Goal: Task Accomplishment & Management: Complete application form

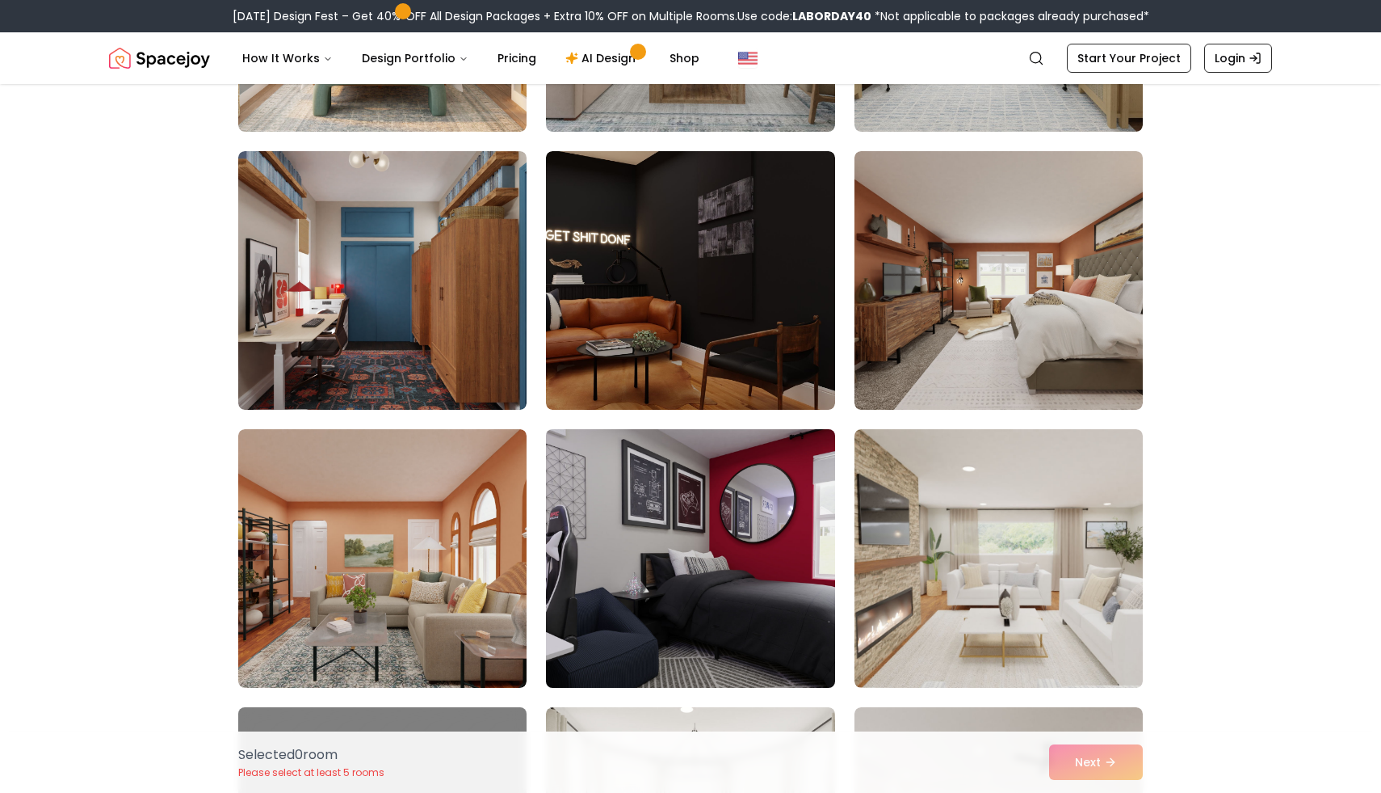
scroll to position [898, 0]
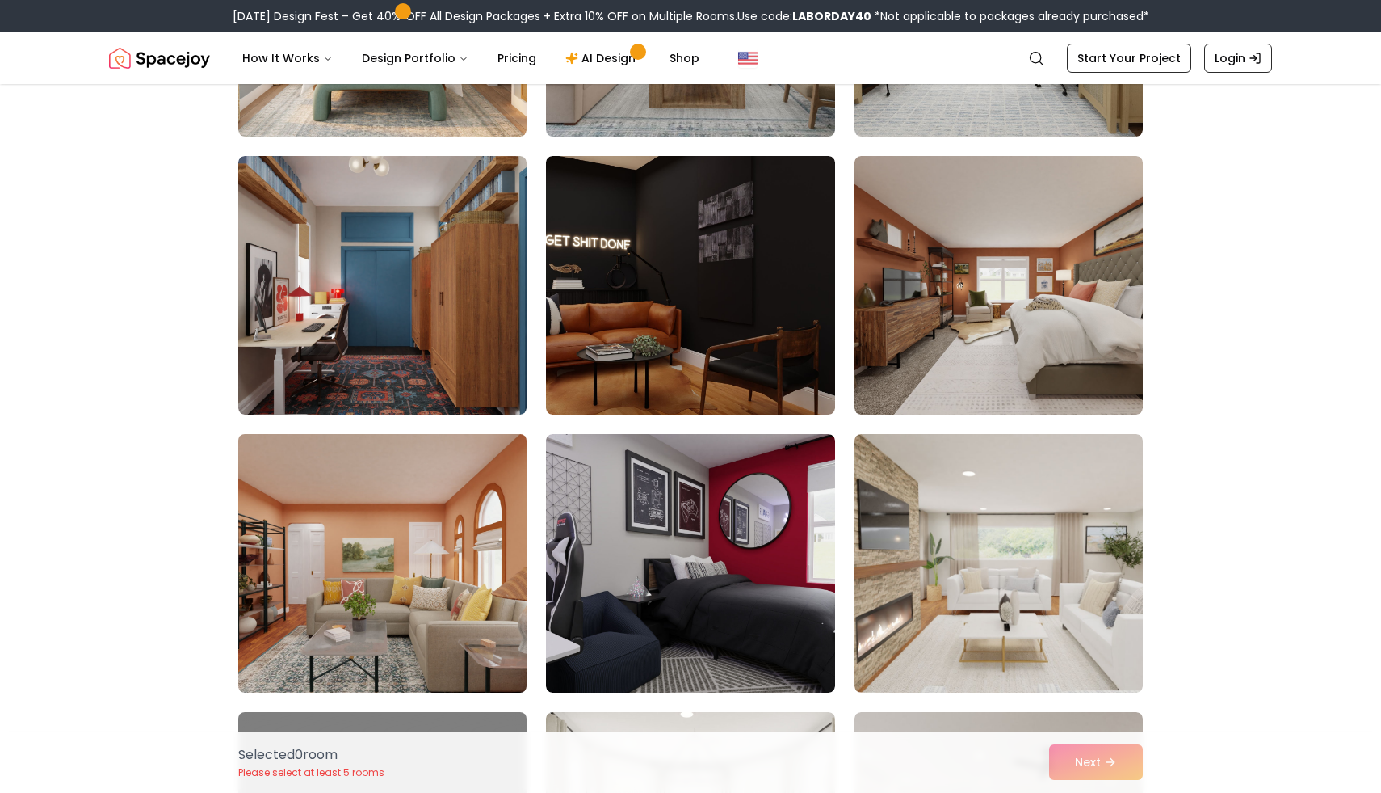
click at [399, 538] on img at bounding box center [382, 562] width 303 height 271
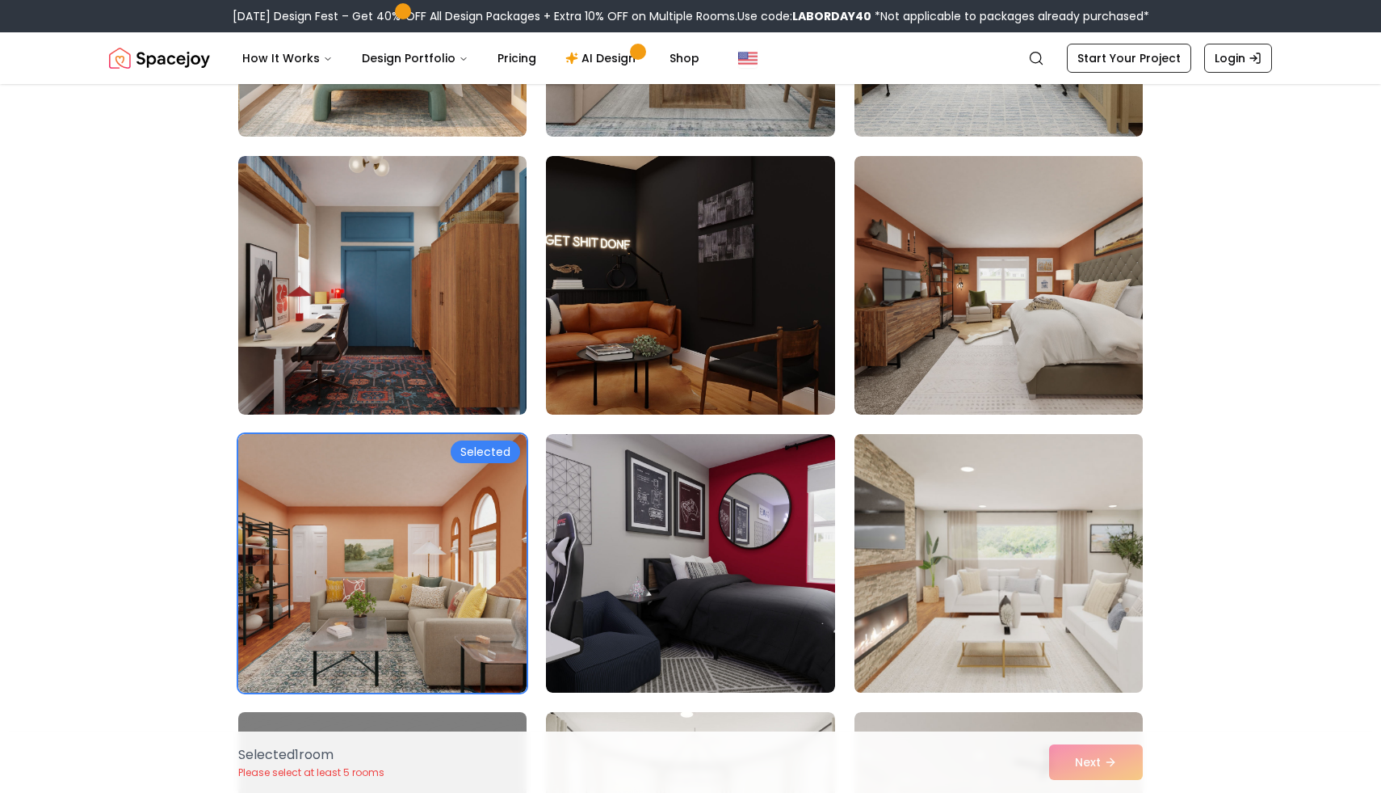
click at [1060, 536] on img at bounding box center [998, 562] width 303 height 271
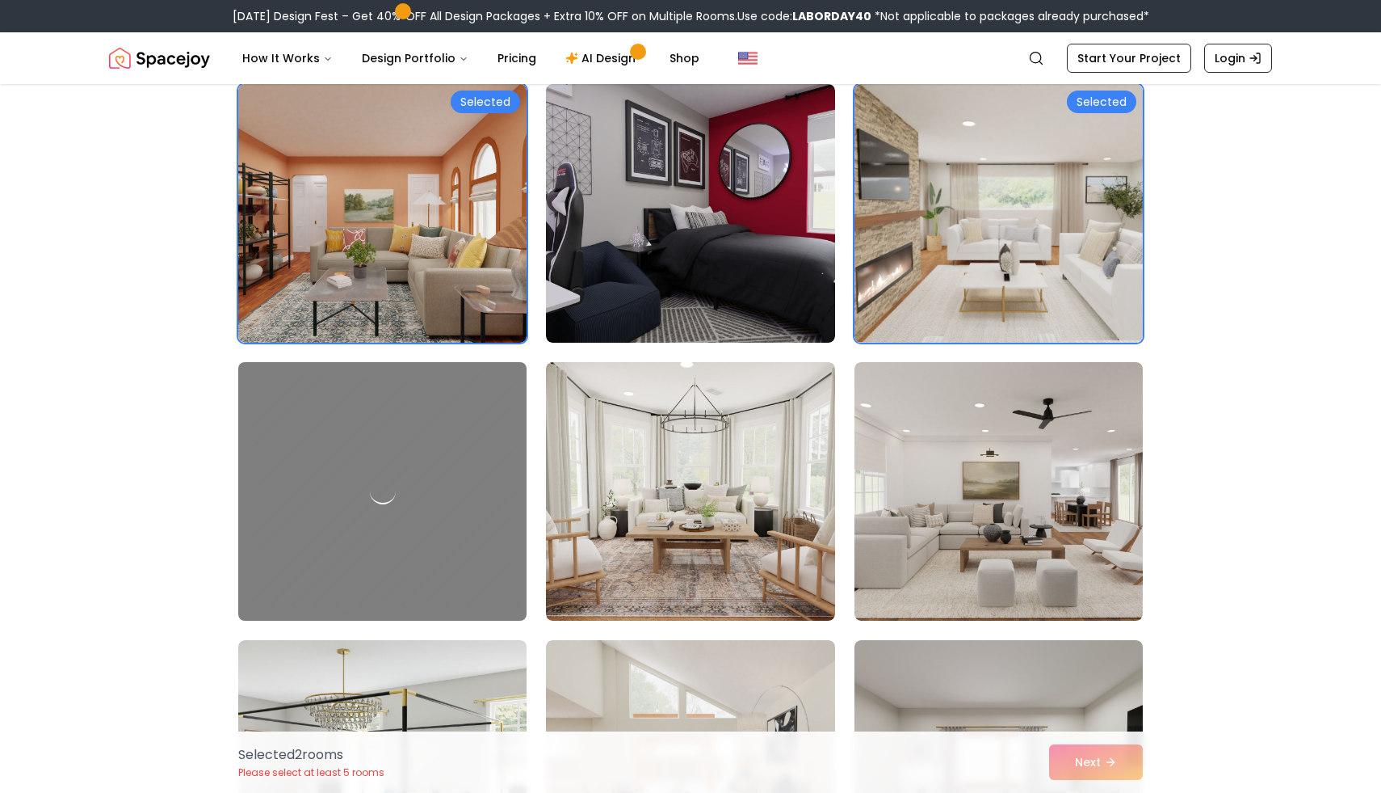
scroll to position [1251, 0]
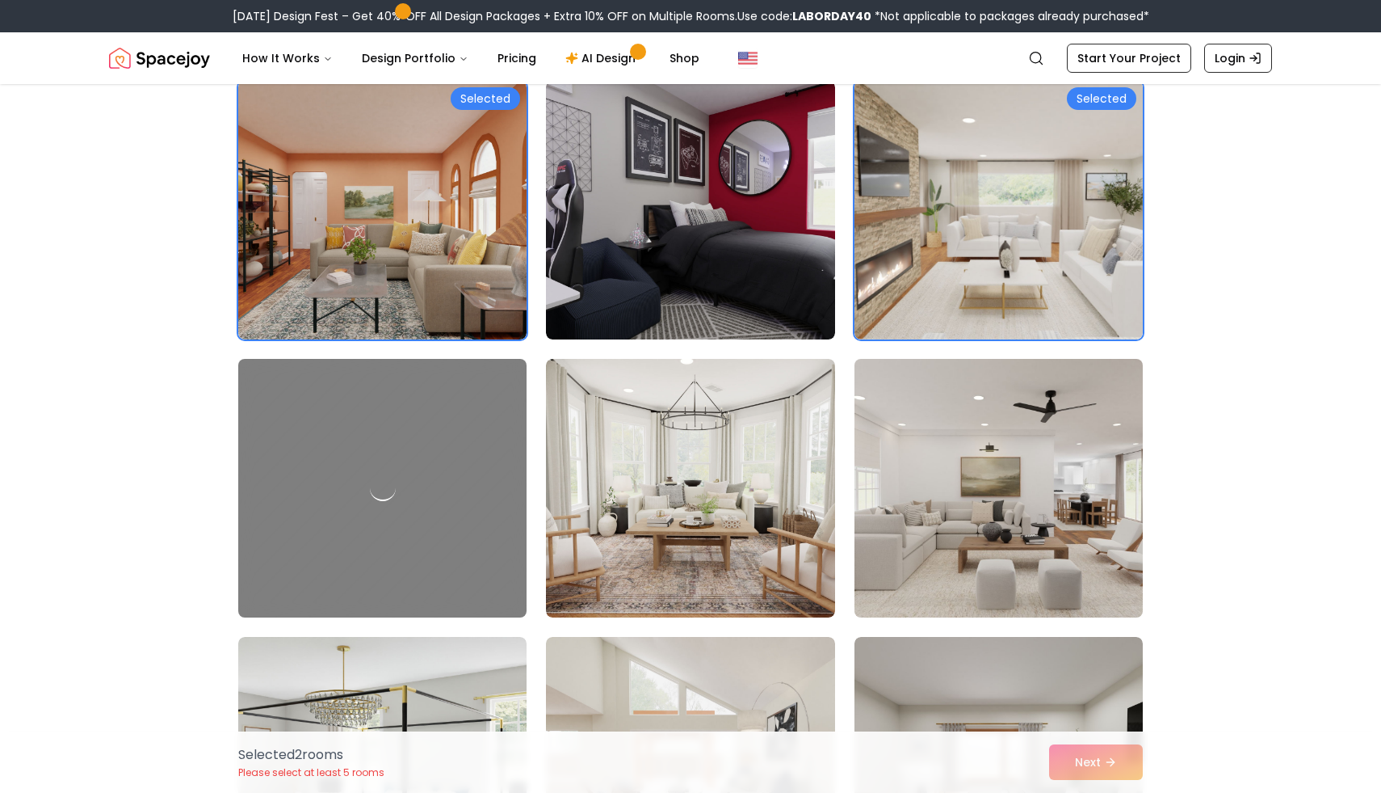
click at [1015, 494] on img at bounding box center [998, 487] width 303 height 271
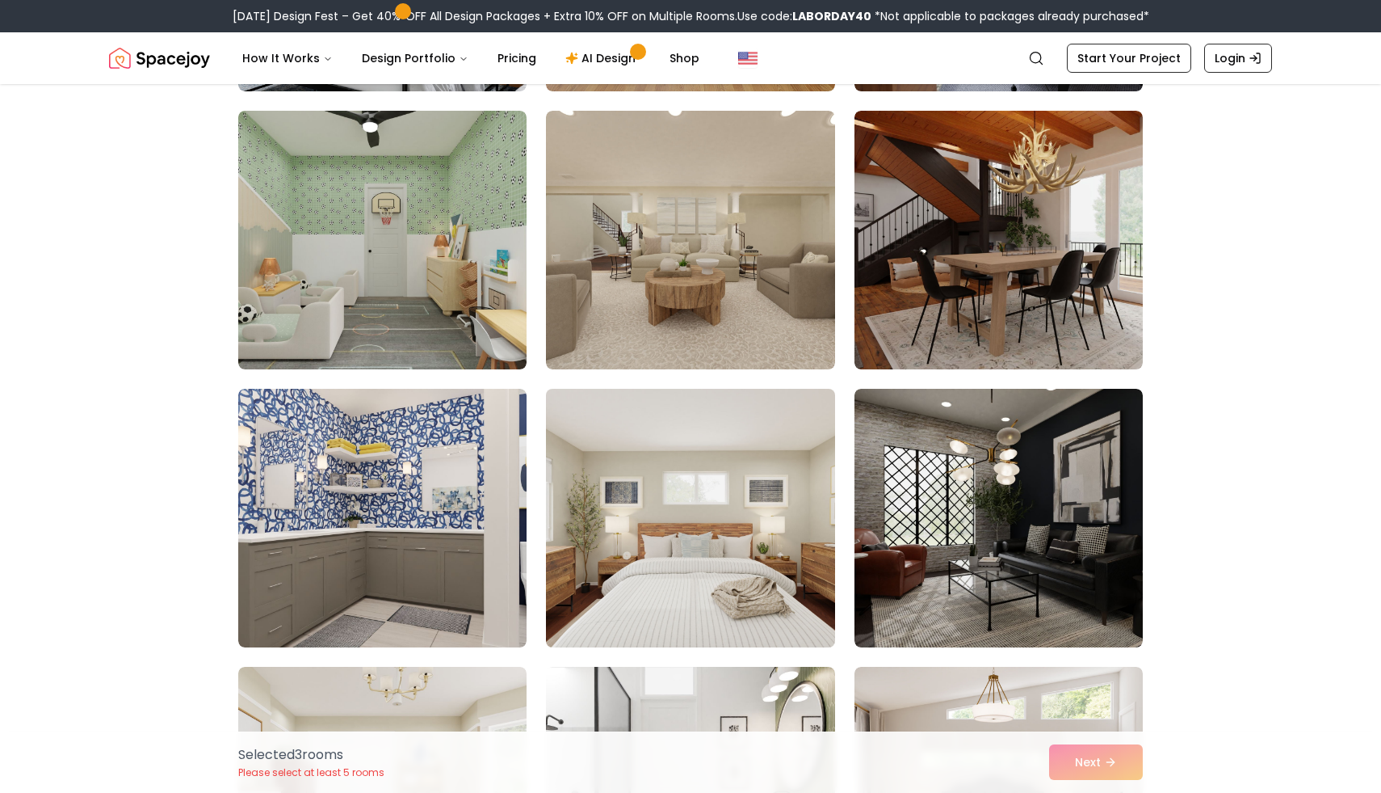
scroll to position [2055, 0]
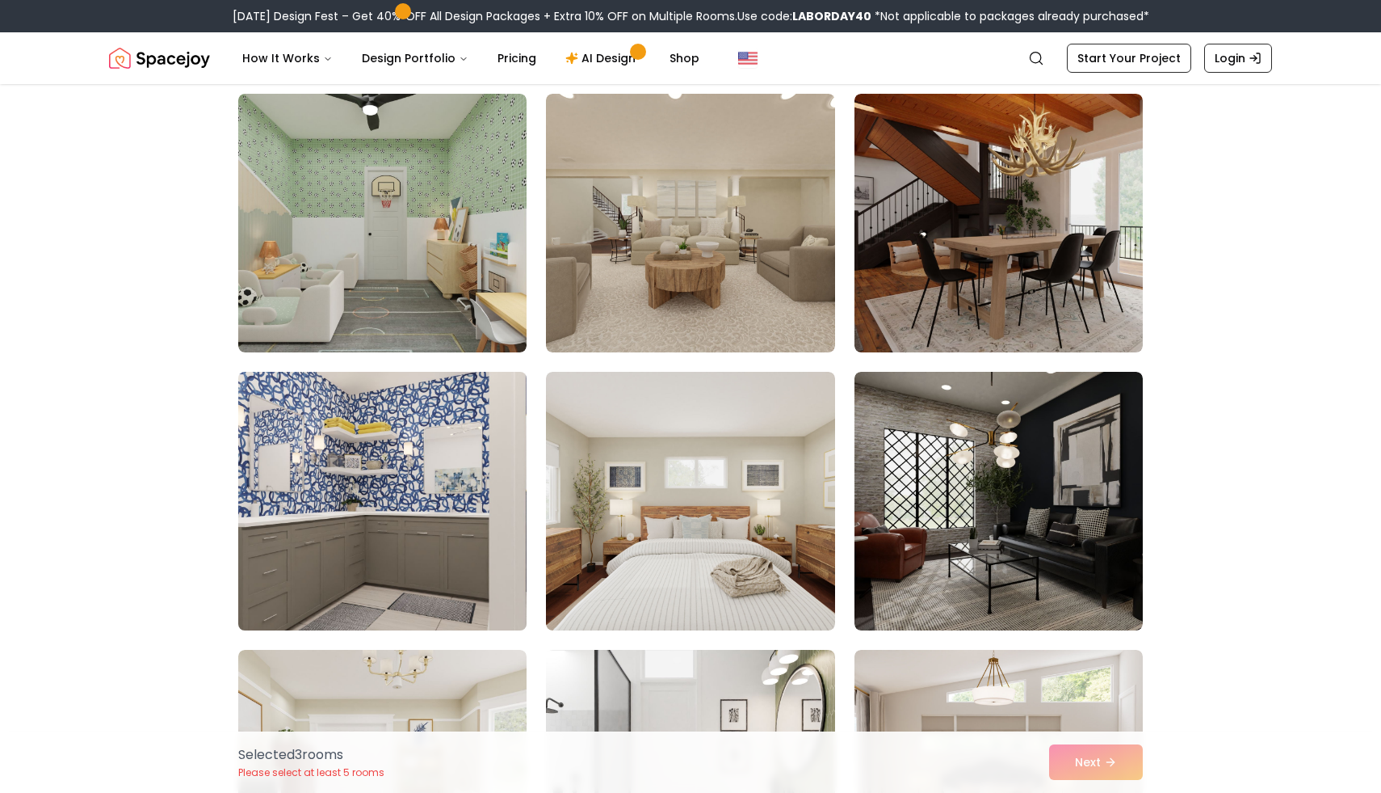
click at [426, 498] on img at bounding box center [382, 500] width 303 height 271
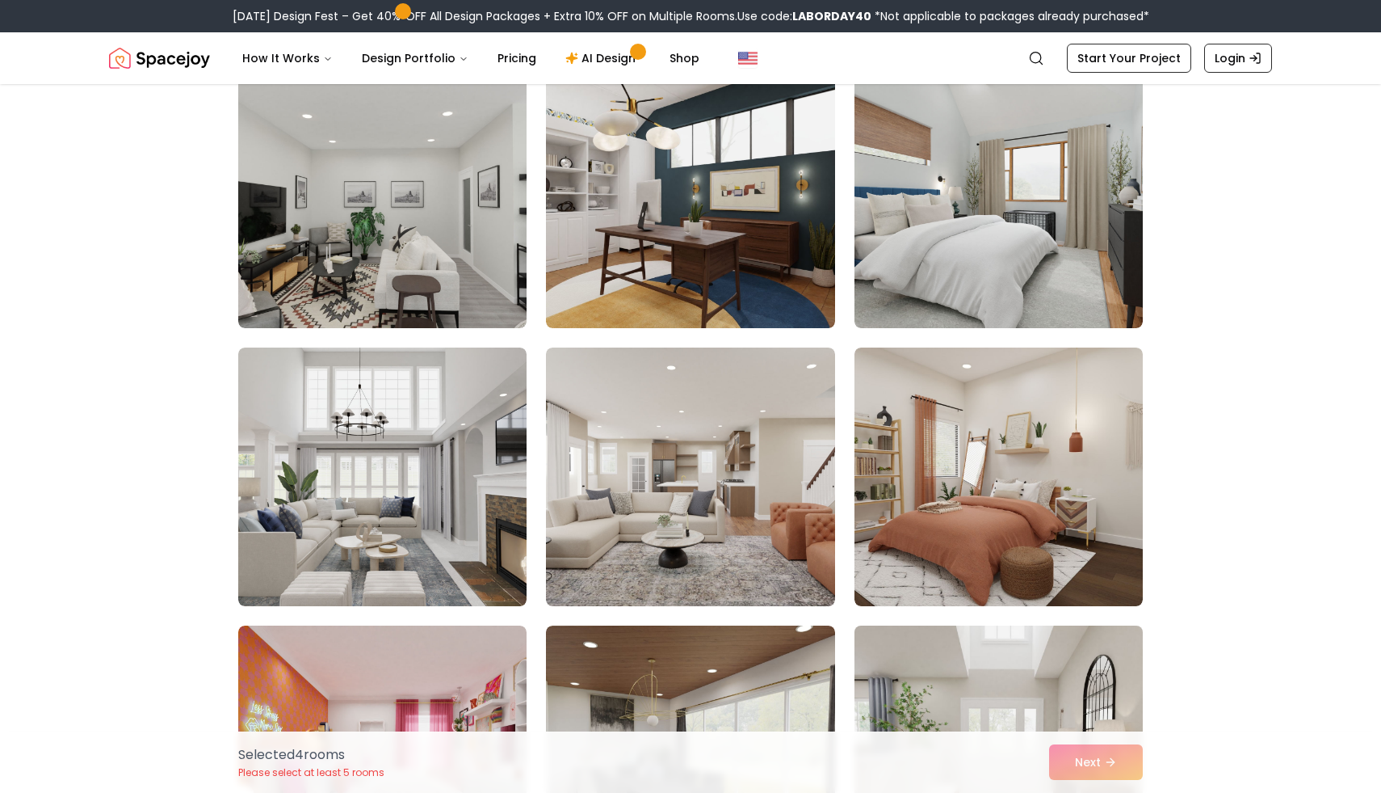
scroll to position [4903, 0]
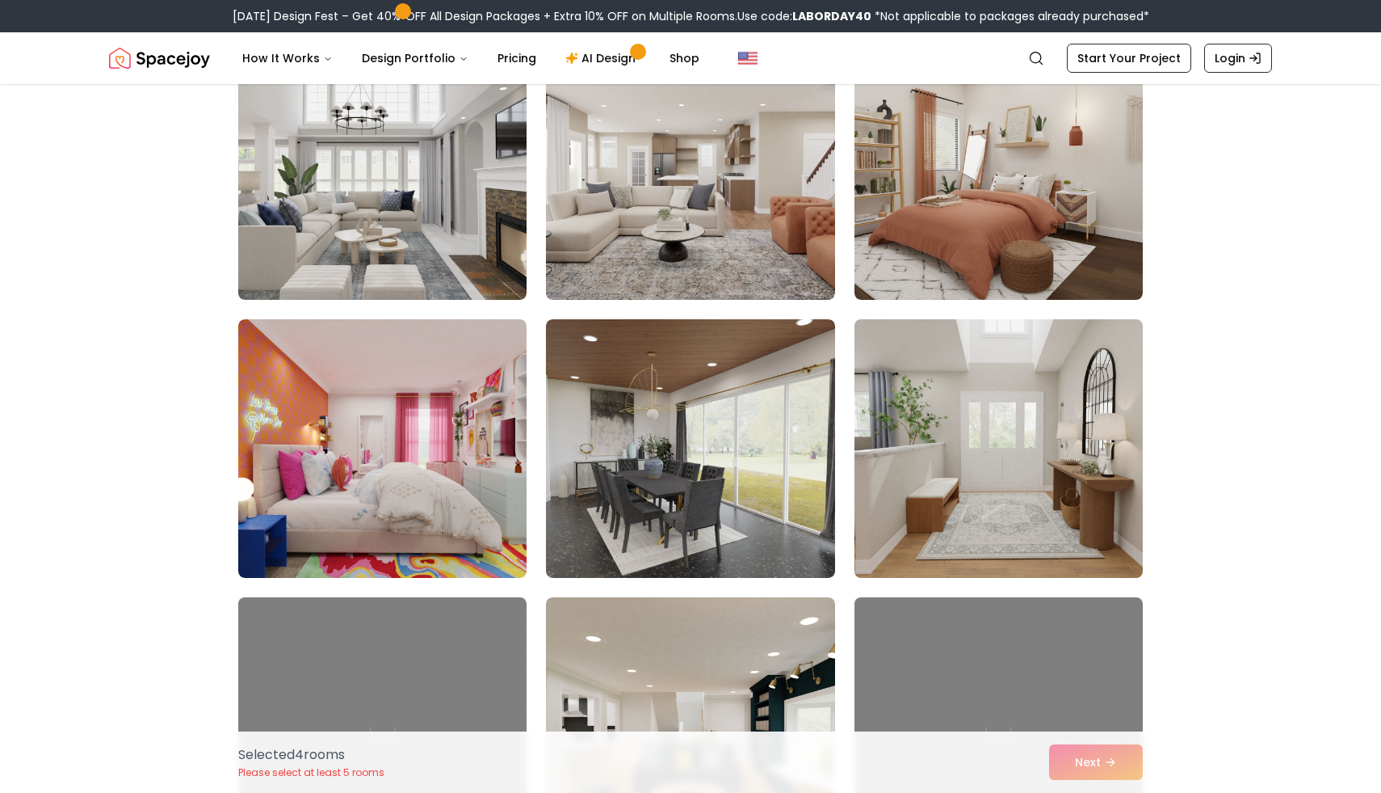
click at [1033, 438] on img at bounding box center [998, 448] width 303 height 271
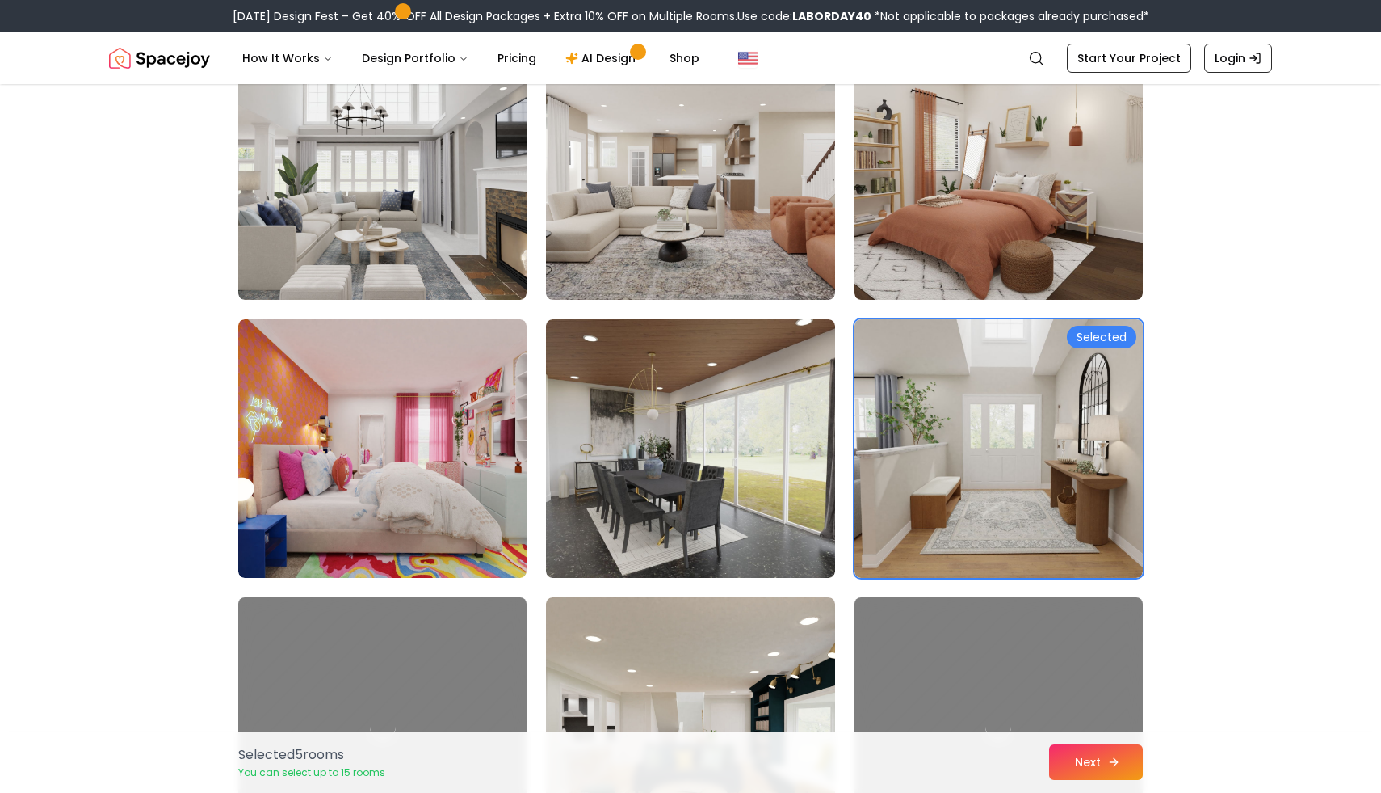
click at [1094, 762] on button "Next" at bounding box center [1096, 762] width 94 height 36
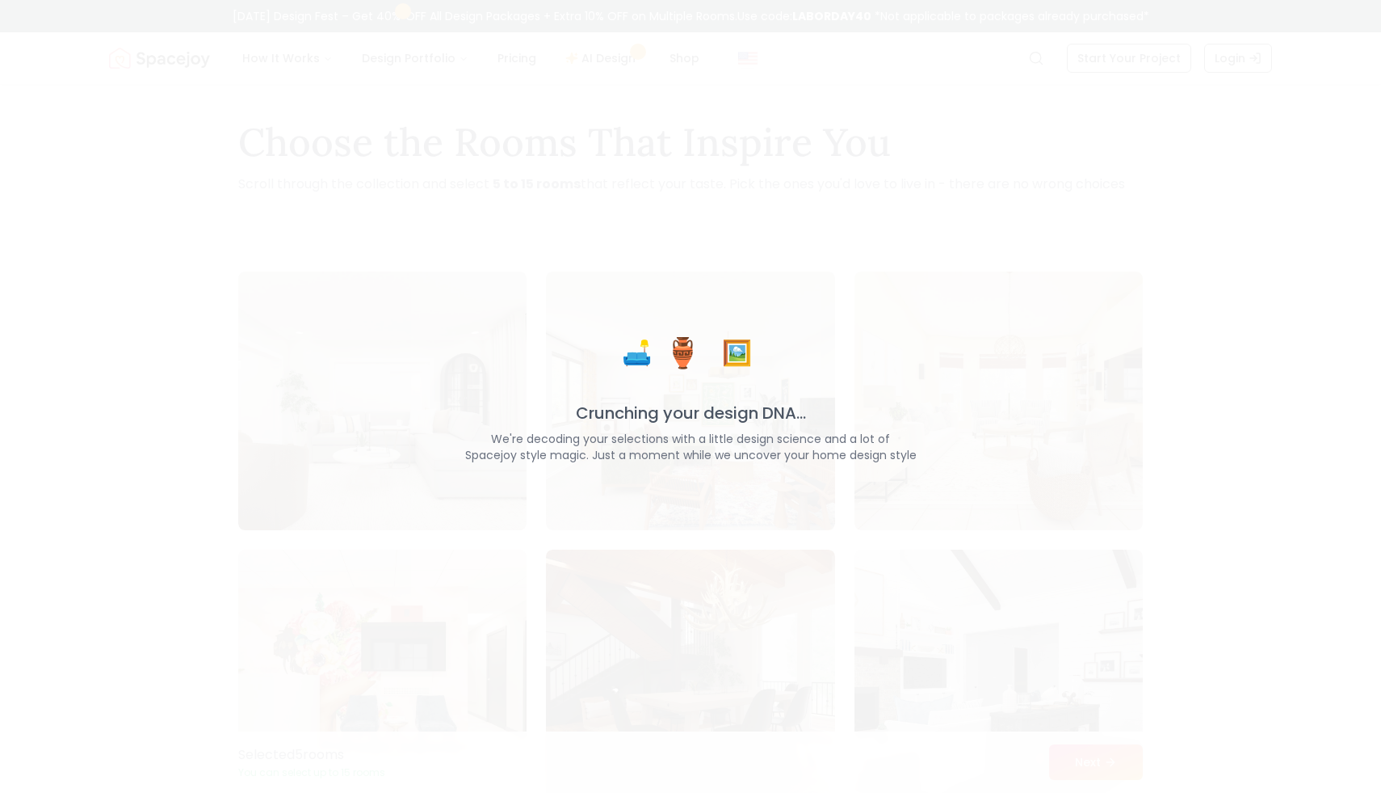
scroll to position [5, 0]
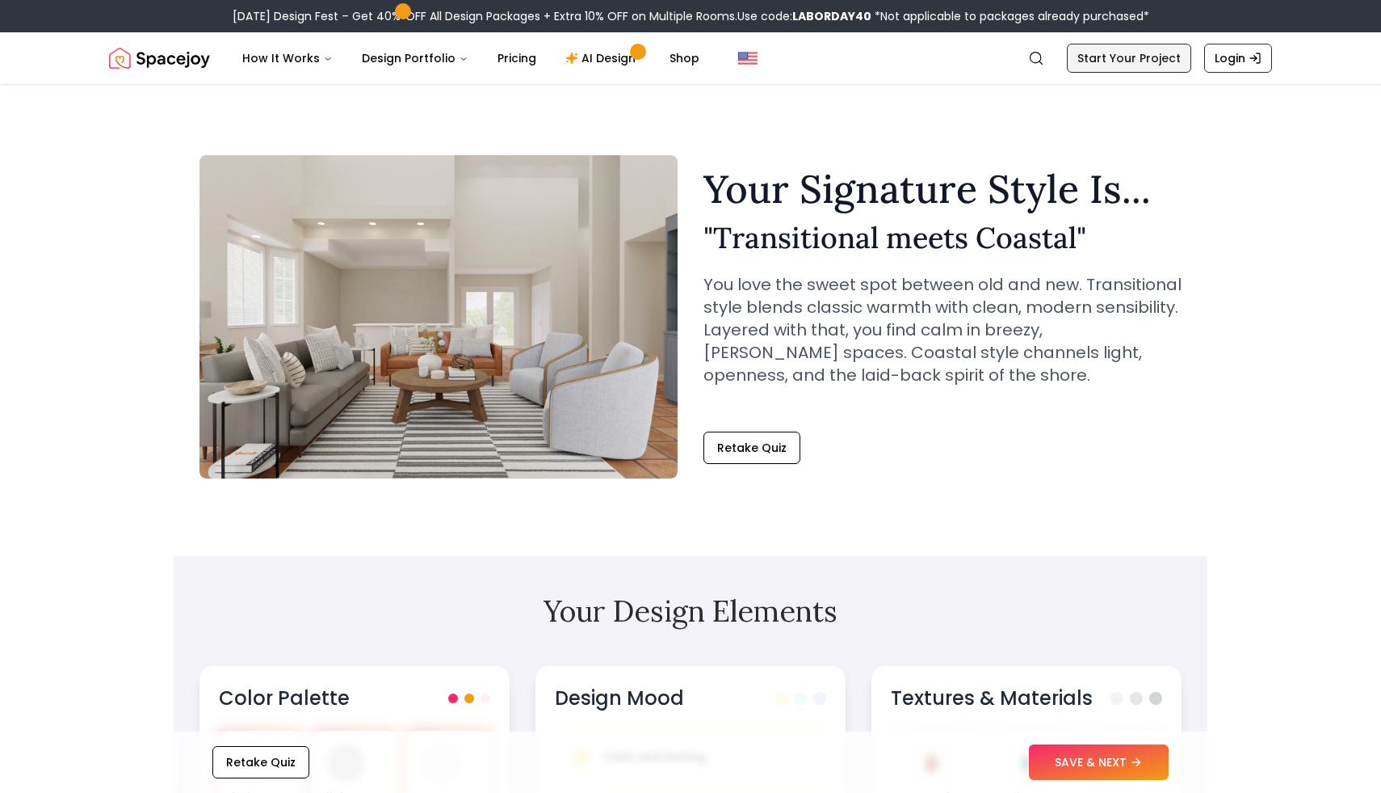
click at [1146, 62] on link "Start Your Project" at bounding box center [1129, 58] width 124 height 29
